Goal: Information Seeking & Learning: Find specific fact

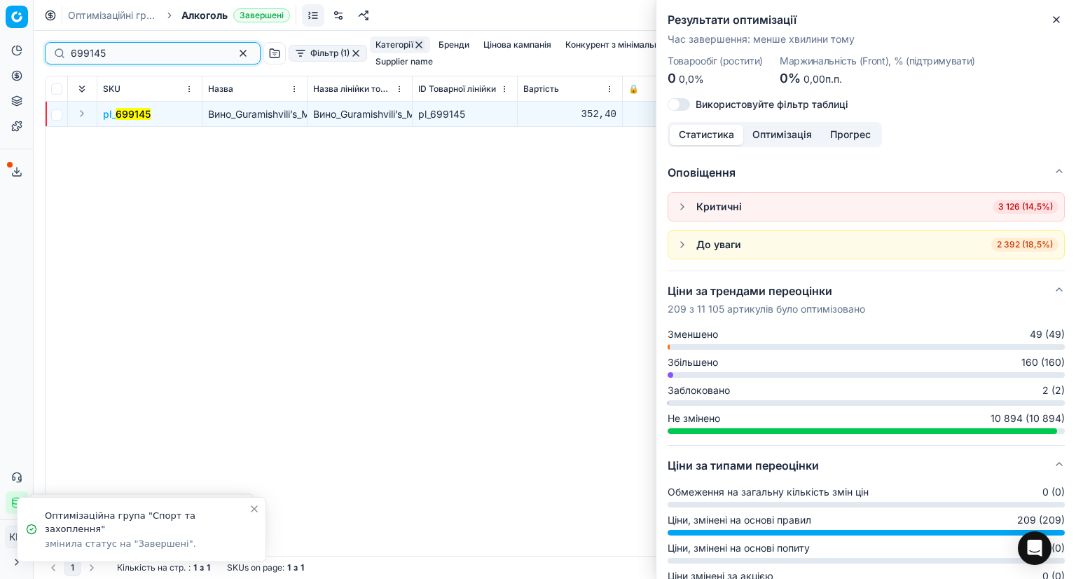
click at [88, 51] on input "699145" at bounding box center [147, 53] width 153 height 14
paste input "418893"
type input "418893"
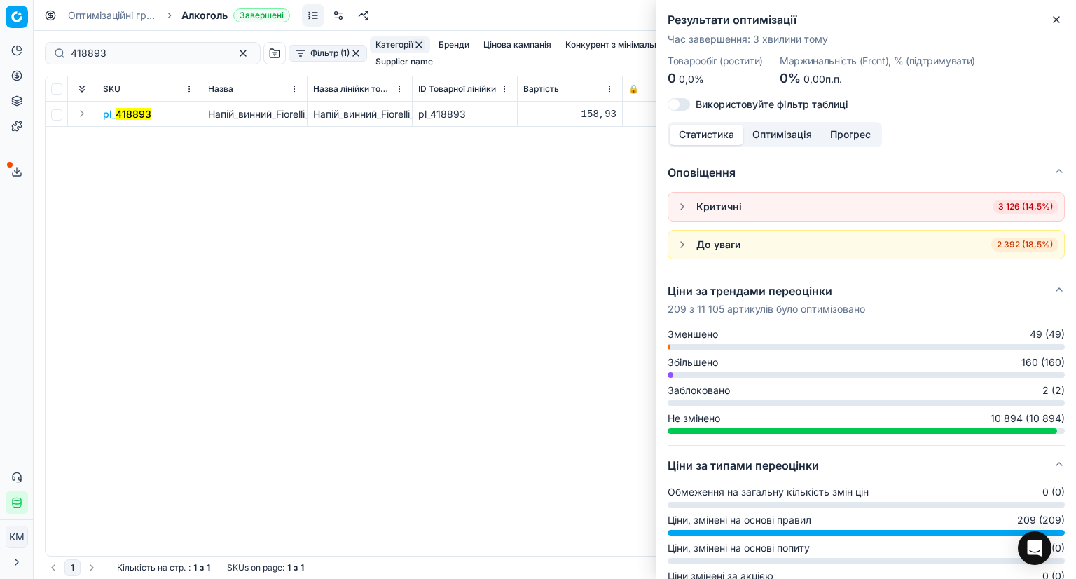
click at [139, 108] on mark "418893" at bounding box center [134, 114] width 36 height 12
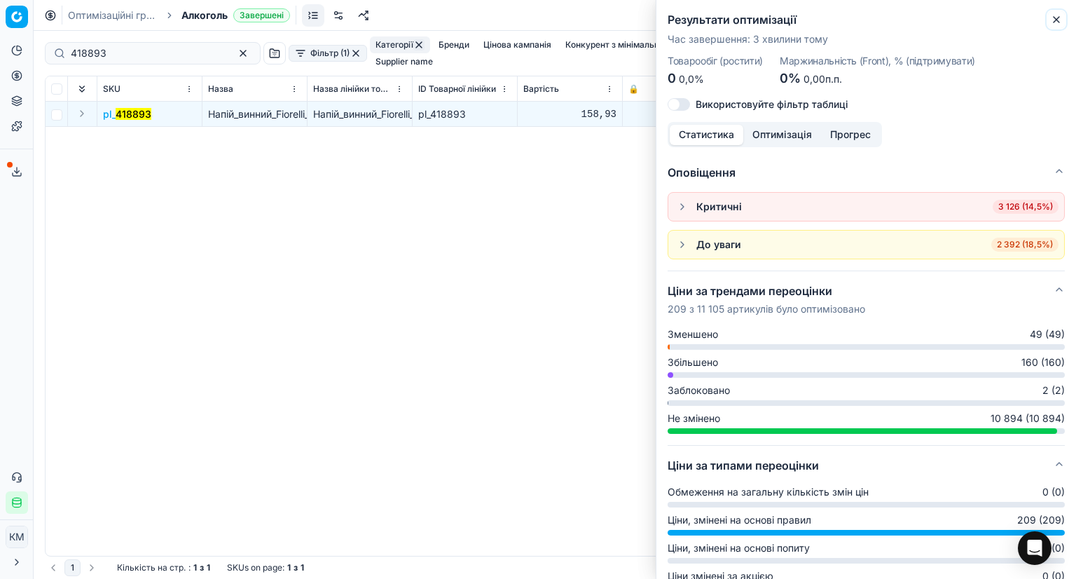
click at [1058, 21] on icon "button" at bounding box center [1057, 20] width 6 height 6
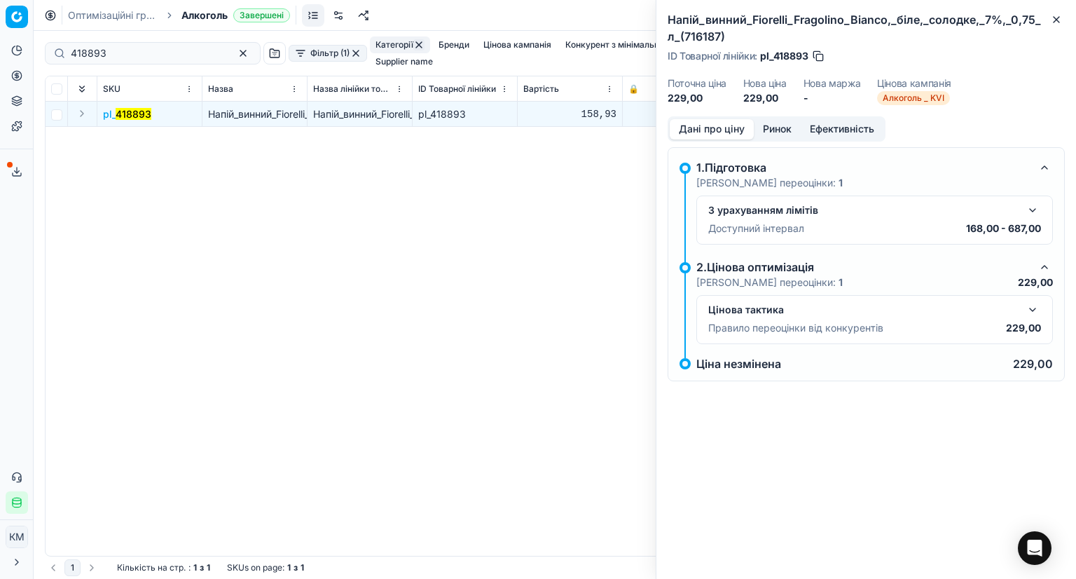
click at [1028, 309] on button "button" at bounding box center [1032, 309] width 17 height 17
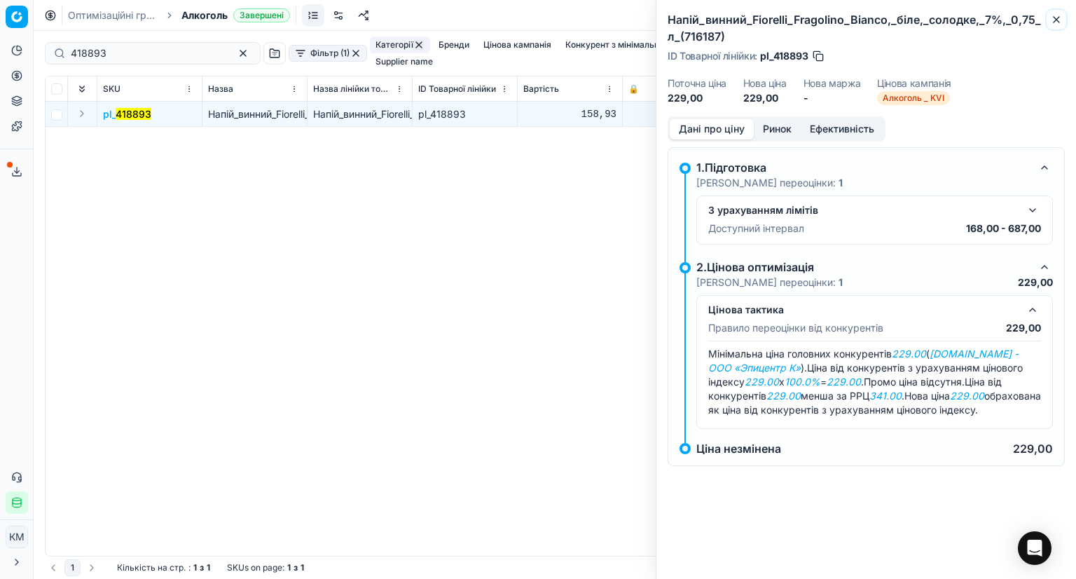
click at [1057, 20] on icon "button" at bounding box center [1057, 20] width 6 height 6
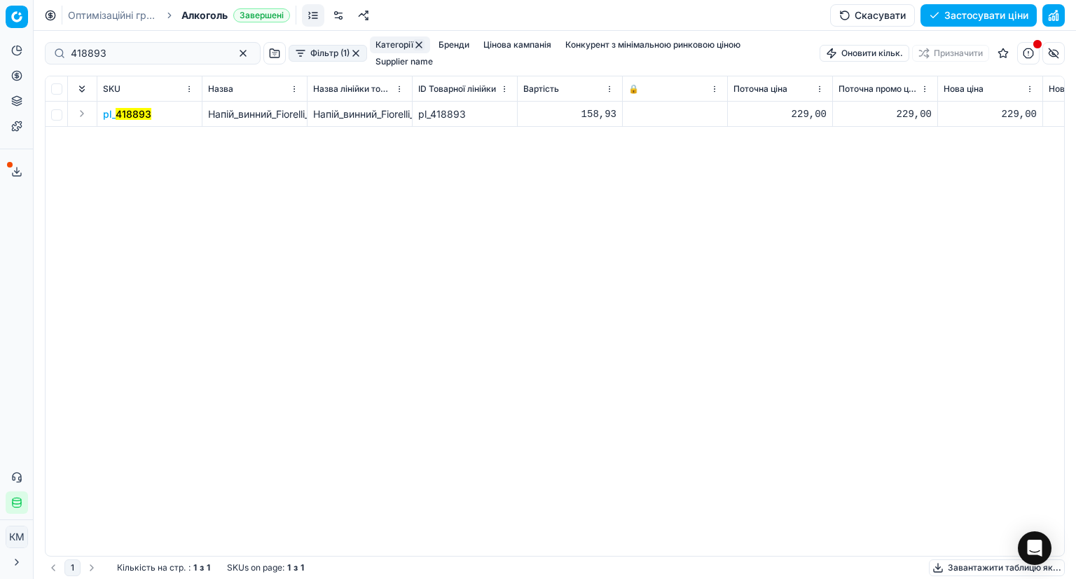
drag, startPoint x: 123, startPoint y: 104, endPoint x: 157, endPoint y: 94, distance: 35.0
click at [126, 108] on mark "418893" at bounding box center [134, 114] width 36 height 12
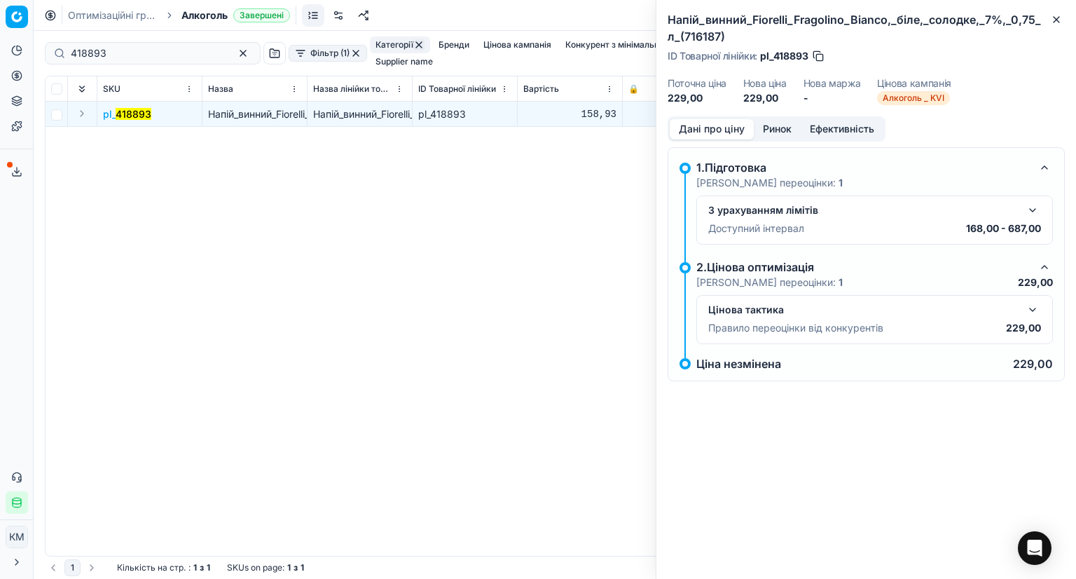
click at [766, 127] on button "Ринок" at bounding box center [777, 129] width 47 height 20
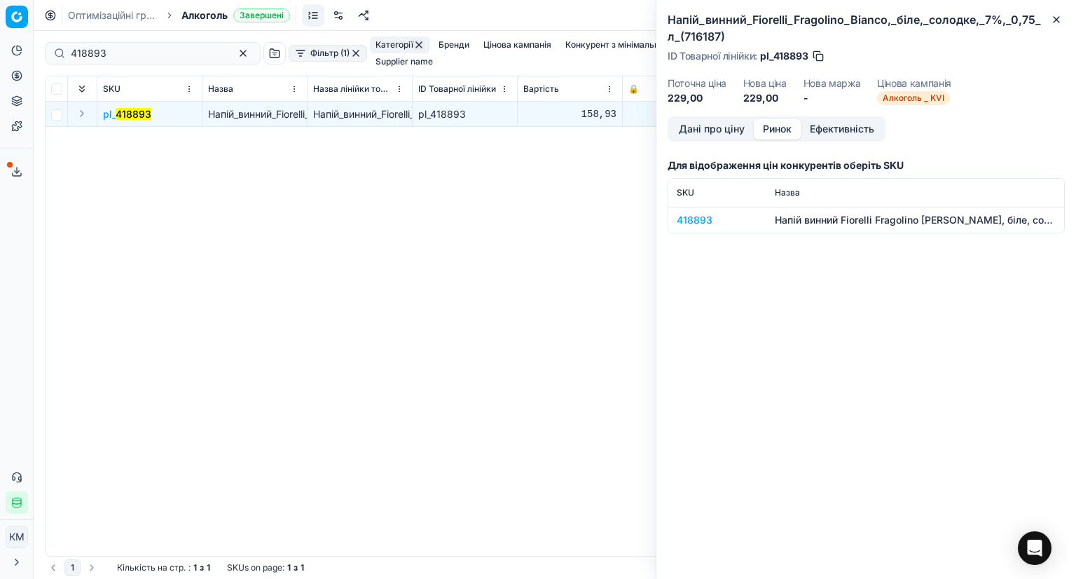
click at [683, 229] on td "418893" at bounding box center [717, 220] width 98 height 26
click at [684, 221] on div "418893" at bounding box center [717, 220] width 81 height 14
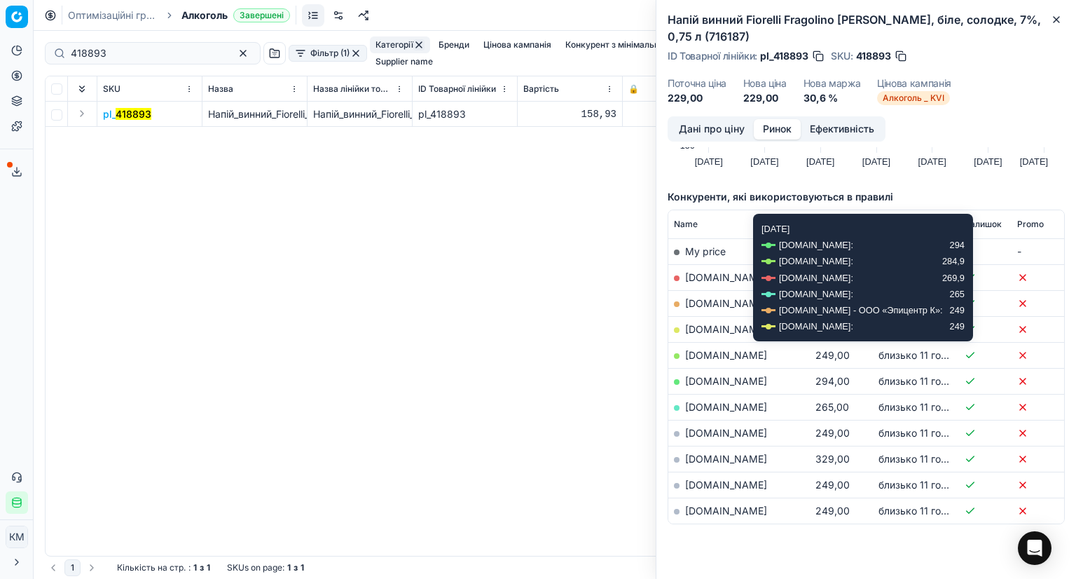
scroll to position [140, 0]
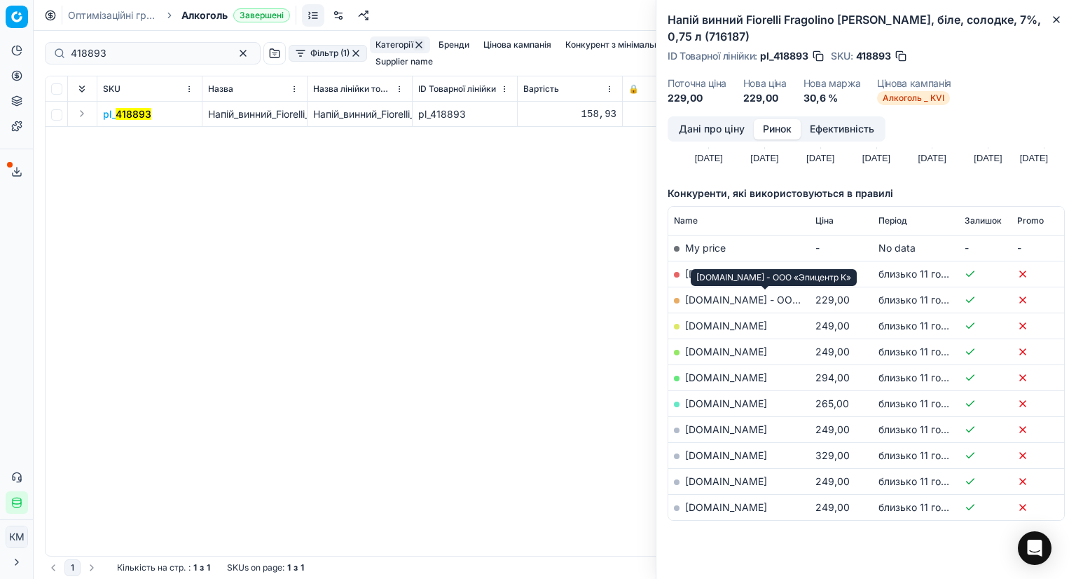
click at [748, 294] on link "[DOMAIN_NAME] - ООО «Эпицентр К»" at bounding box center [777, 300] width 184 height 12
